Goal: Find contact information: Find contact information

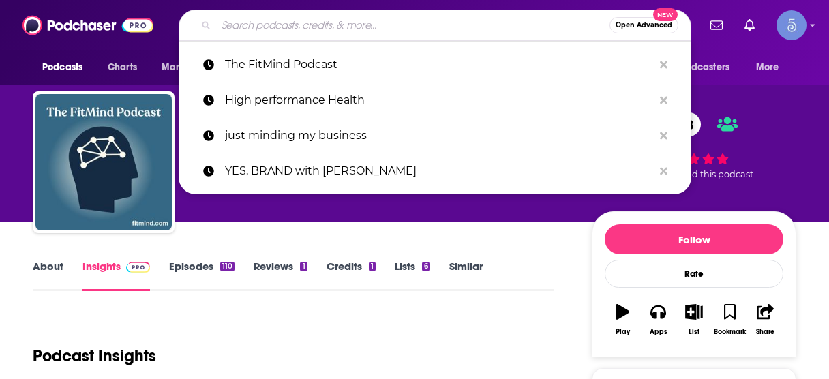
click at [409, 25] on input "Search podcasts, credits, & more..." at bounding box center [412, 25] width 393 height 22
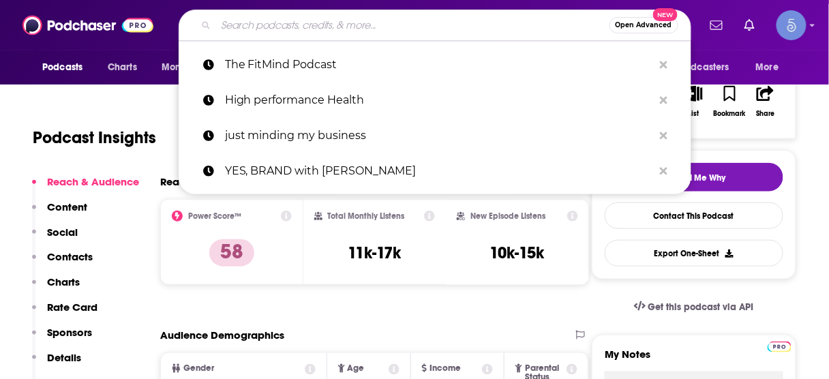
type input "Magic Hour with [PERSON_NAME]"
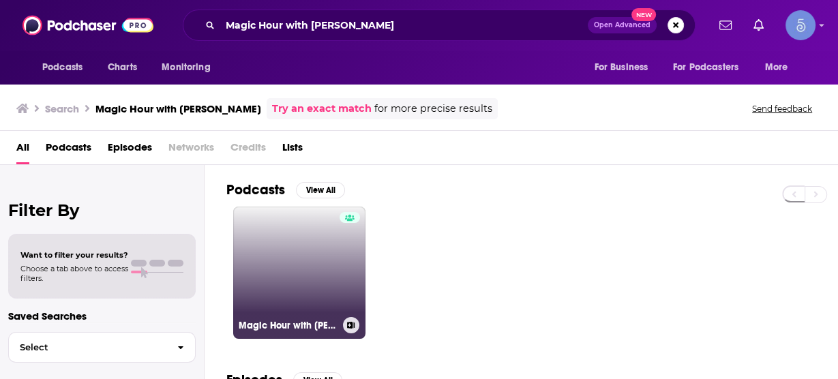
click at [304, 241] on link "Magic Hour with [PERSON_NAME]" at bounding box center [299, 273] width 132 height 132
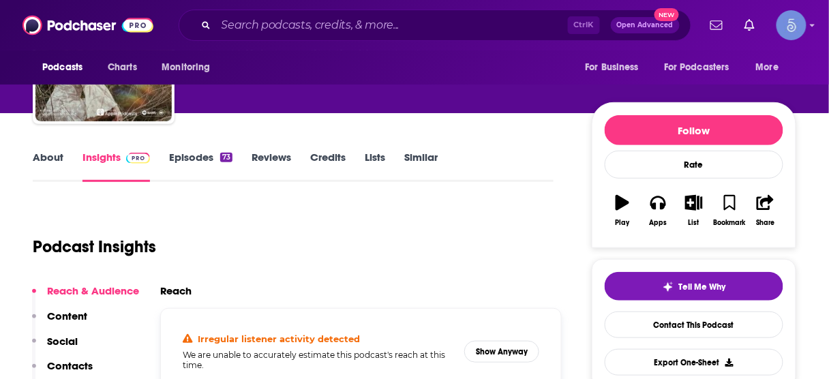
scroll to position [164, 0]
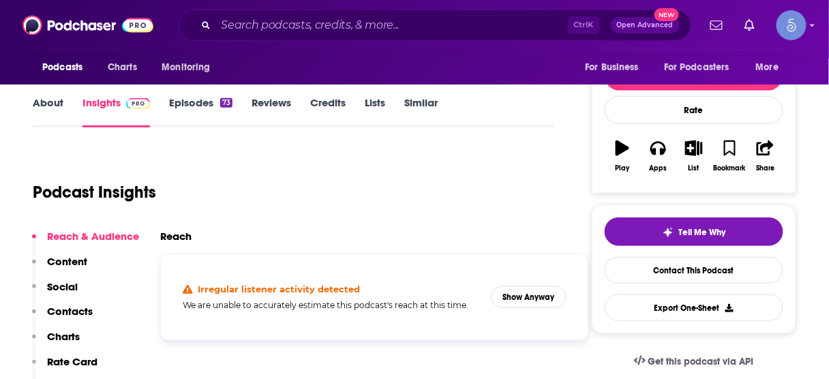
click at [67, 312] on p "Contacts" at bounding box center [70, 311] width 46 height 13
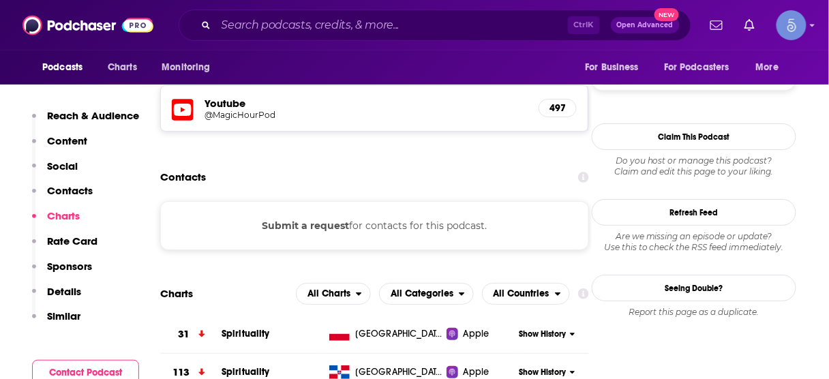
scroll to position [1217, 0]
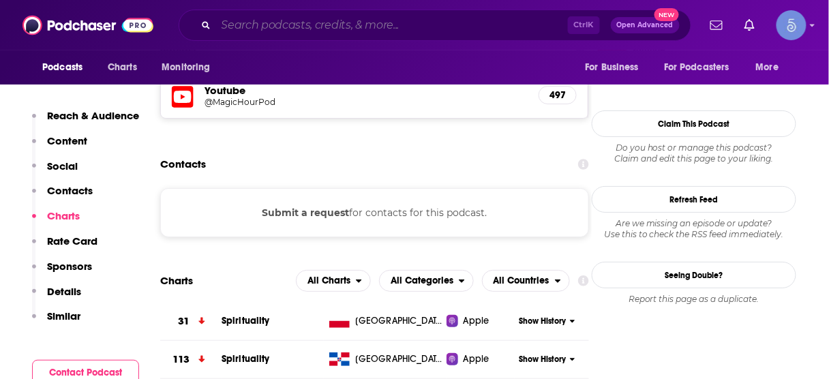
click at [411, 23] on input "Search podcasts, credits, & more..." at bounding box center [392, 25] width 352 height 22
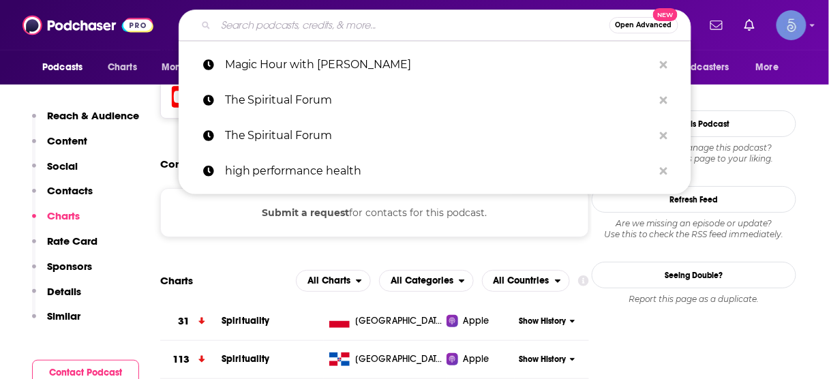
paste input "CEO PSYCHE"
type input "CEO PSYCHE"
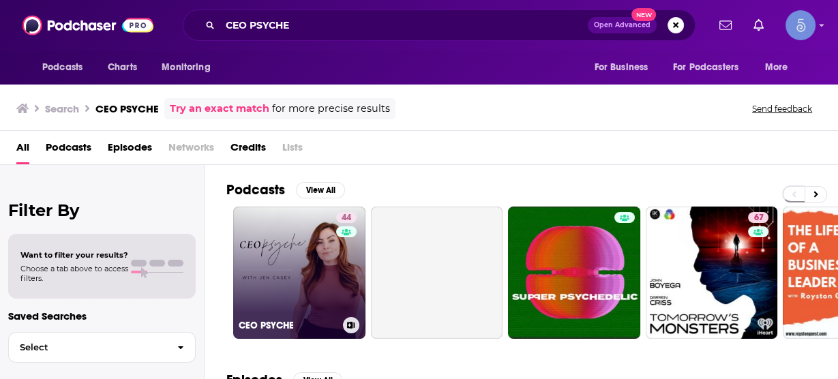
click at [314, 246] on link "44 CEO PSYCHE" at bounding box center [299, 273] width 132 height 132
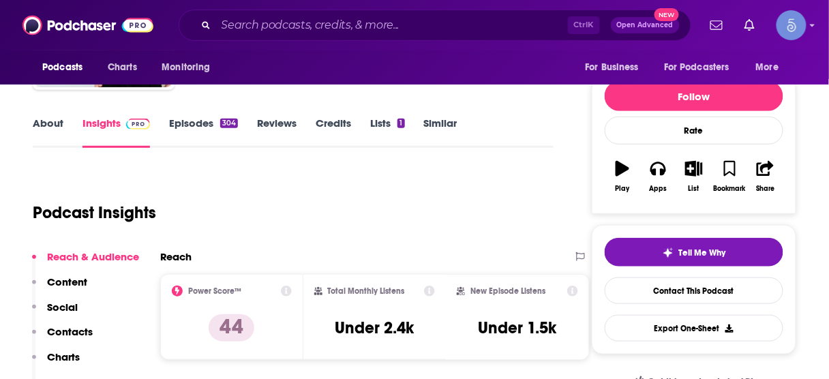
scroll to position [164, 0]
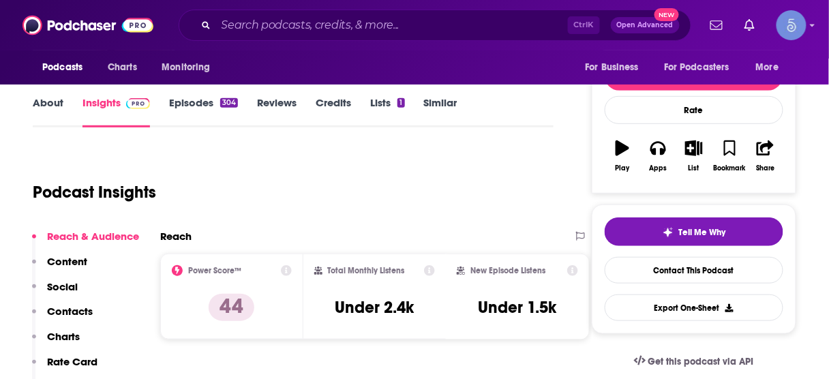
click at [76, 309] on p "Contacts" at bounding box center [70, 311] width 46 height 13
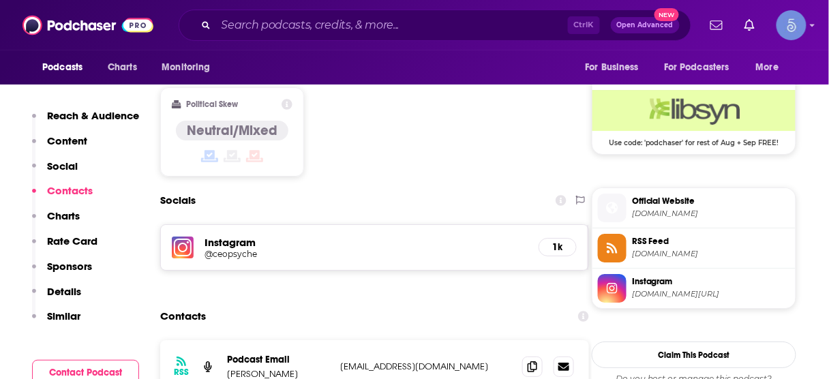
scroll to position [1121, 0]
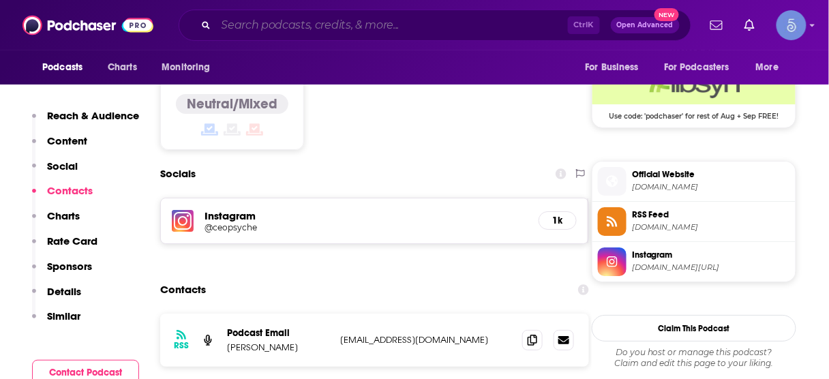
click at [318, 24] on input "Search podcasts, credits, & more..." at bounding box center [392, 25] width 352 height 22
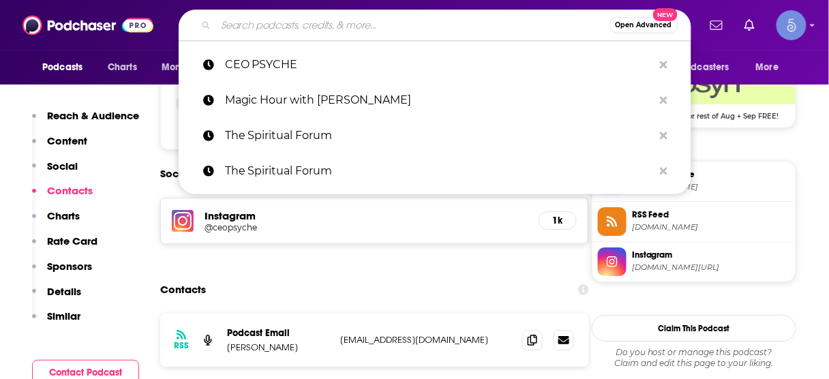
paste input "Diary of An Empath by [PERSON_NAME], LCSW"
type input "Diary of An Empath by [PERSON_NAME], LCSW"
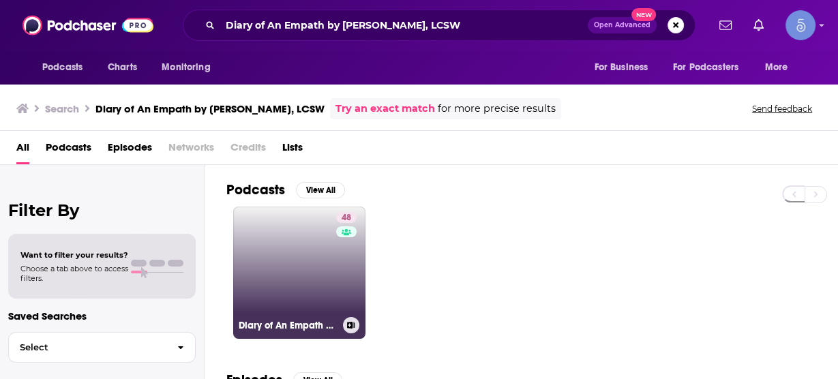
click at [303, 260] on link "48 Diary of An Empath by [PERSON_NAME], LCSW" at bounding box center [299, 273] width 132 height 132
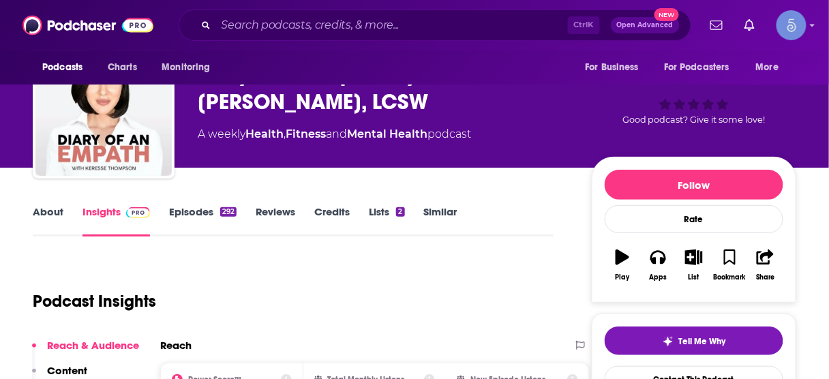
scroll to position [218, 0]
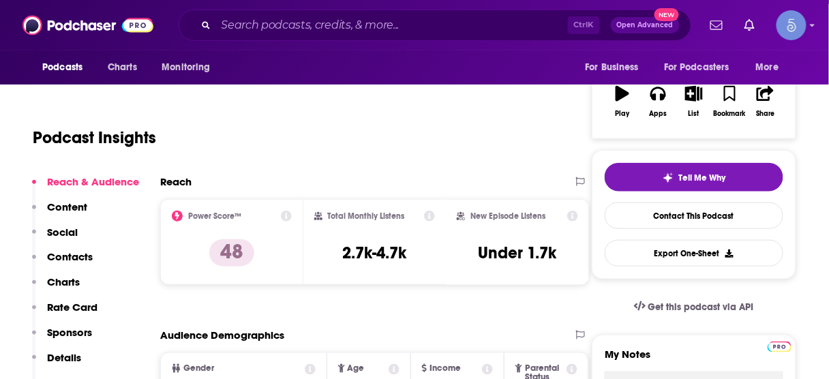
click at [72, 256] on p "Contacts" at bounding box center [70, 256] width 46 height 13
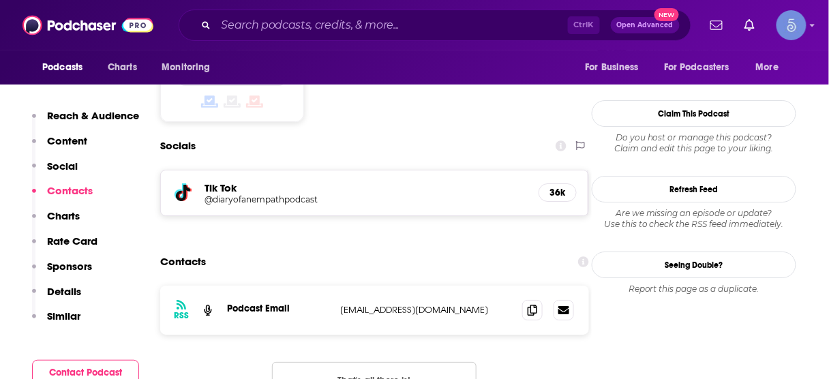
scroll to position [1105, 0]
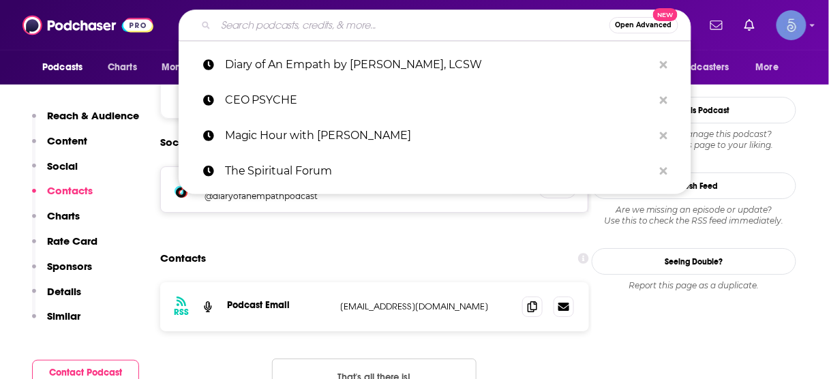
drag, startPoint x: 427, startPoint y: 31, endPoint x: 428, endPoint y: 24, distance: 7.5
click at [428, 24] on input "Search podcasts, credits, & more..." at bounding box center [412, 25] width 393 height 22
paste input "[DATE] House"
type input "[DATE] House"
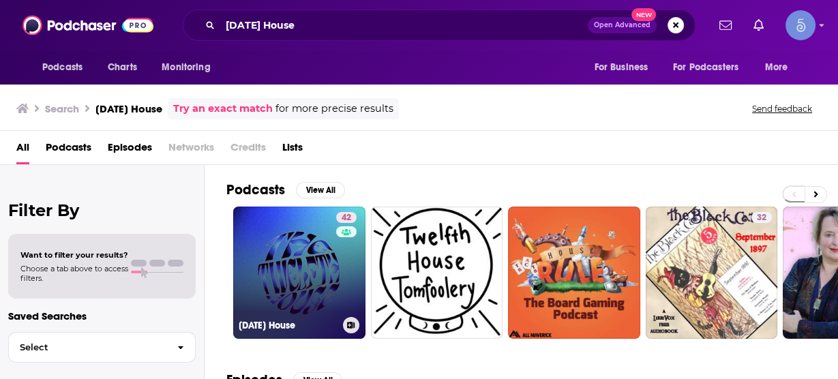
click at [330, 266] on link "42 [DATE] House" at bounding box center [299, 273] width 132 height 132
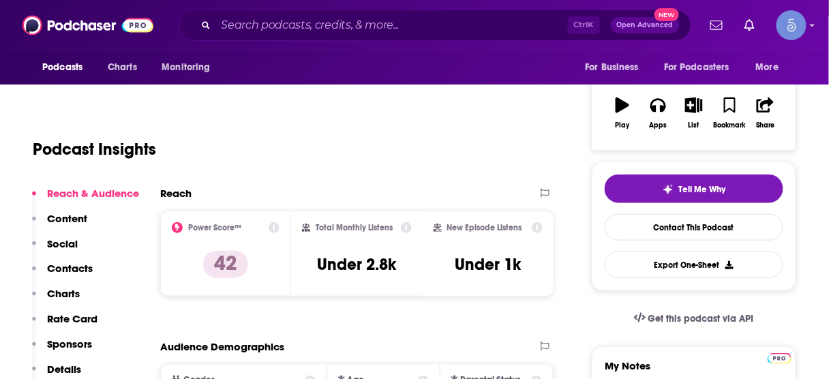
scroll to position [218, 0]
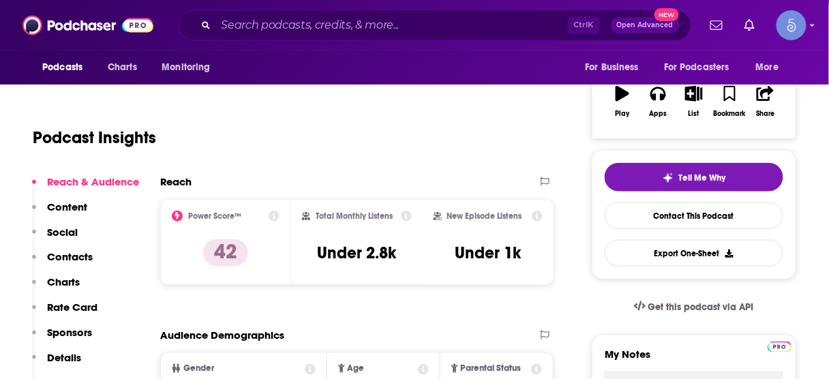
click at [75, 254] on p "Contacts" at bounding box center [70, 256] width 46 height 13
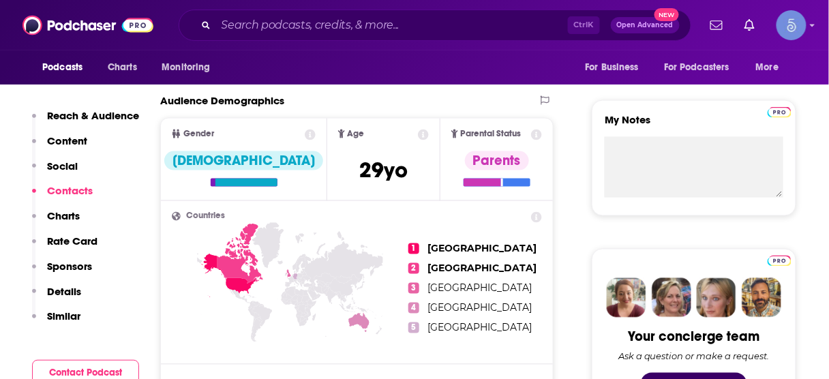
scroll to position [1105, 0]
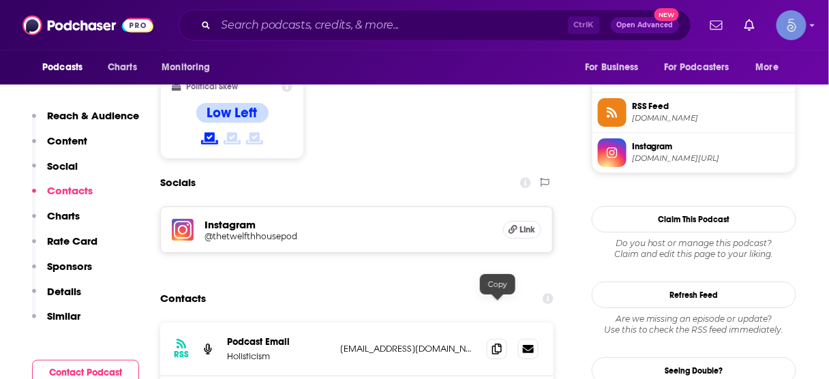
click at [389, 23] on input "Search podcasts, credits, & more..." at bounding box center [392, 25] width 352 height 22
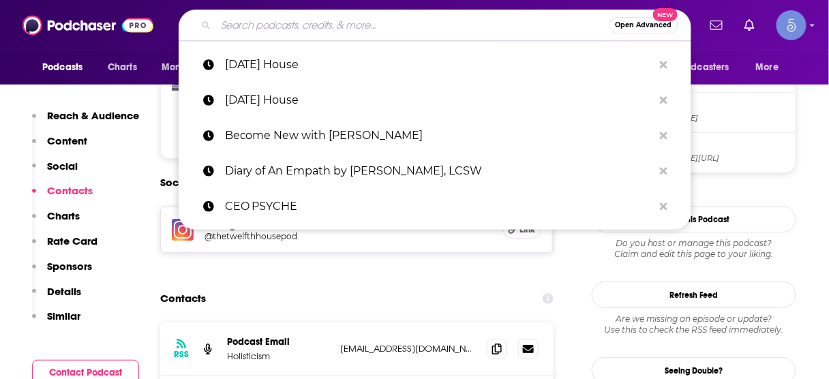
paste input "The Numinous Podcast"
type input "The Numinous Podcast"
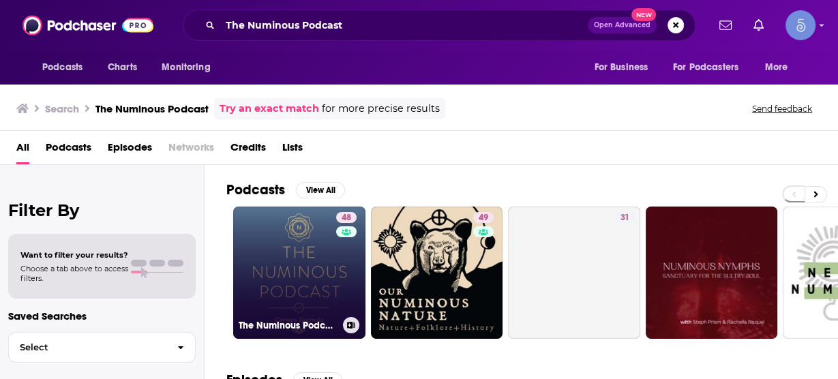
click at [315, 267] on link "48 The Numinous Podcast" at bounding box center [299, 273] width 132 height 132
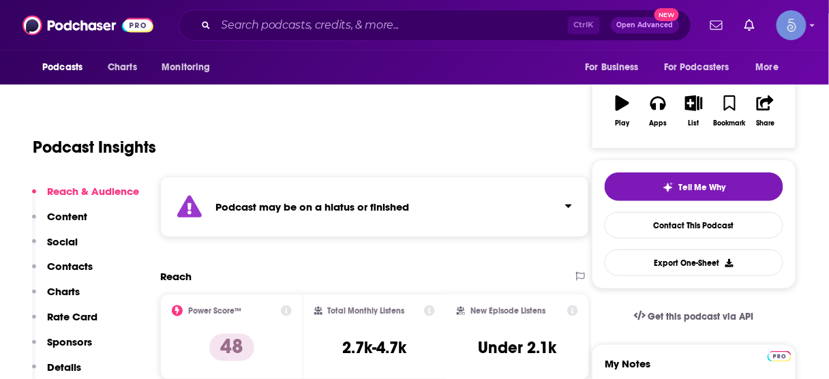
scroll to position [218, 0]
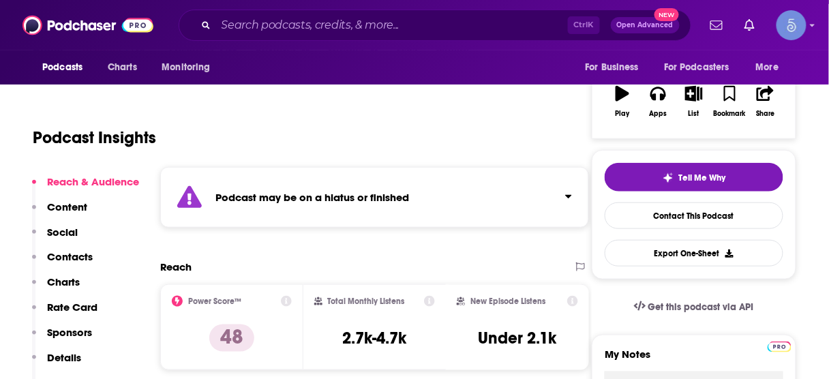
click at [87, 254] on p "Contacts" at bounding box center [70, 256] width 46 height 13
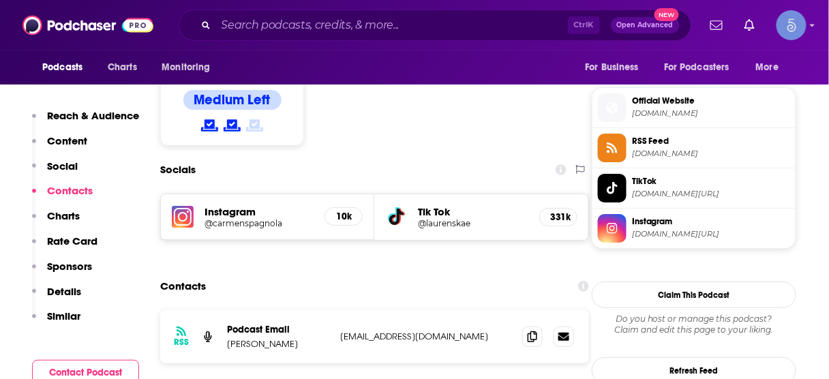
scroll to position [1223, 0]
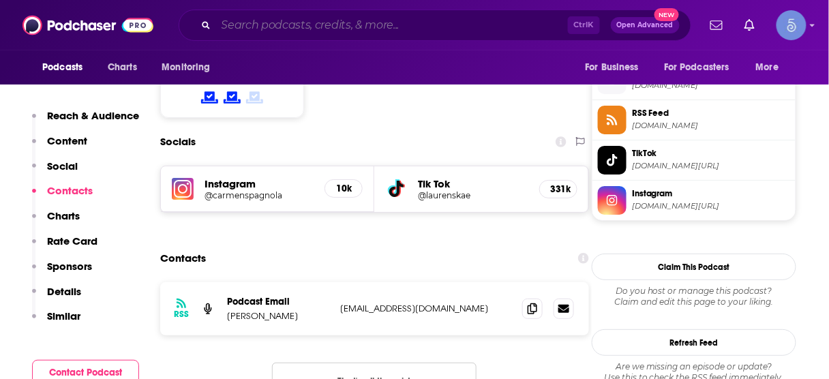
click at [447, 25] on input "Search podcasts, credits, & more..." at bounding box center [392, 25] width 352 height 22
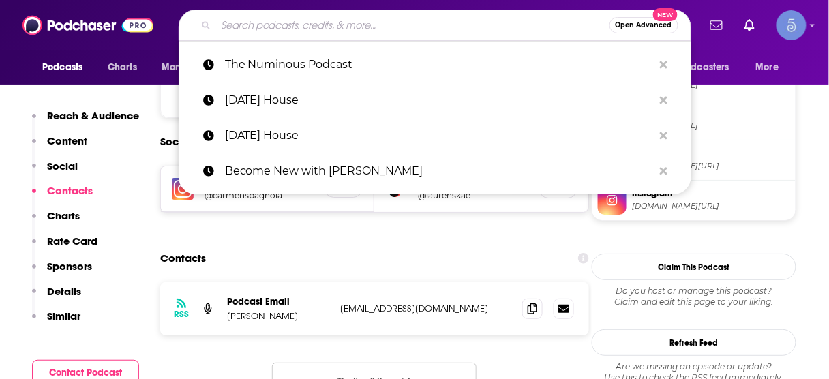
paste input "The Stuck in My Mind Podcast"
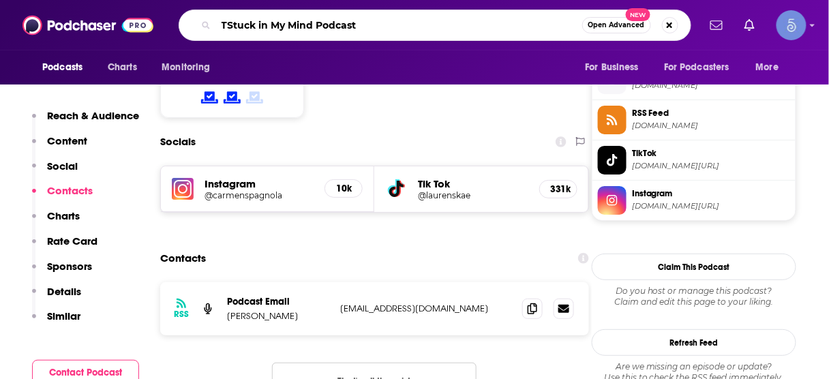
type input "Stuck in My Mind Podcast"
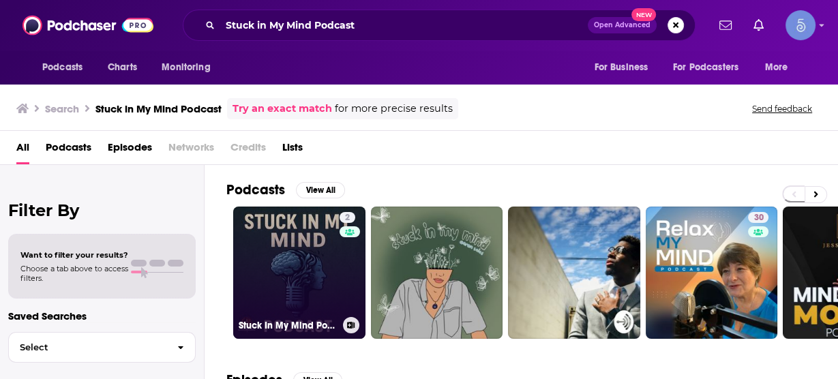
click at [325, 273] on link "2 Stuck In My Mind Podcast" at bounding box center [299, 273] width 132 height 132
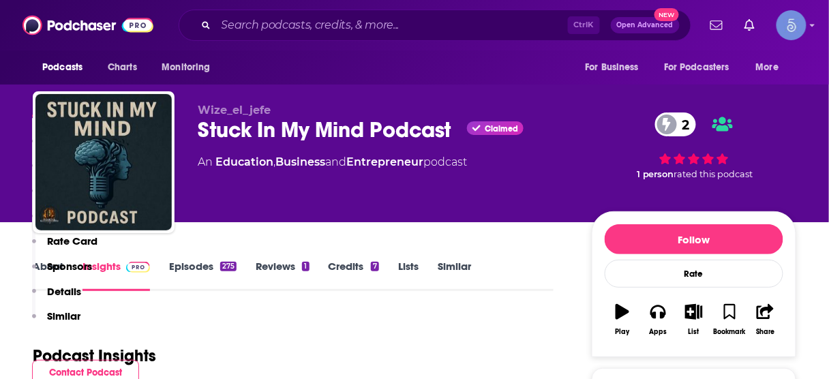
scroll to position [273, 0]
